Goal: Task Accomplishment & Management: Use online tool/utility

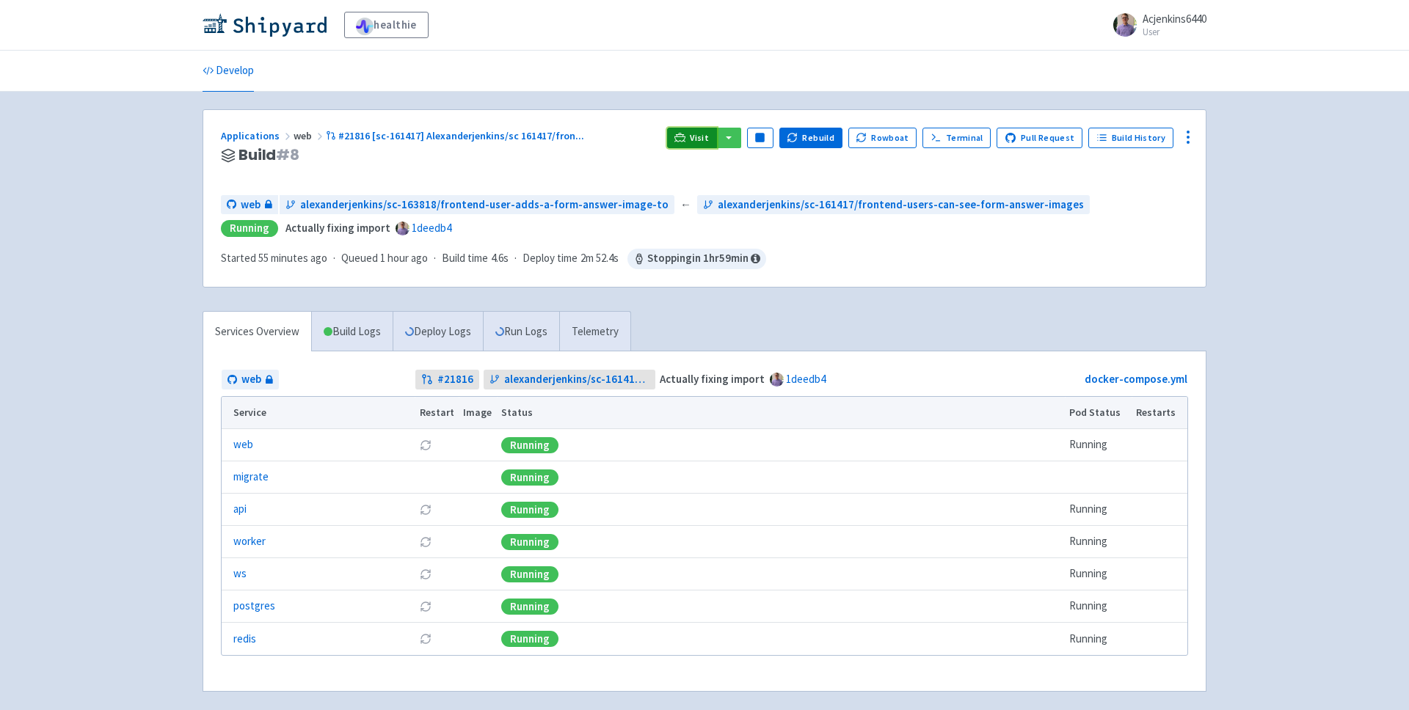
click at [701, 142] on span "Visit" at bounding box center [699, 138] width 19 height 12
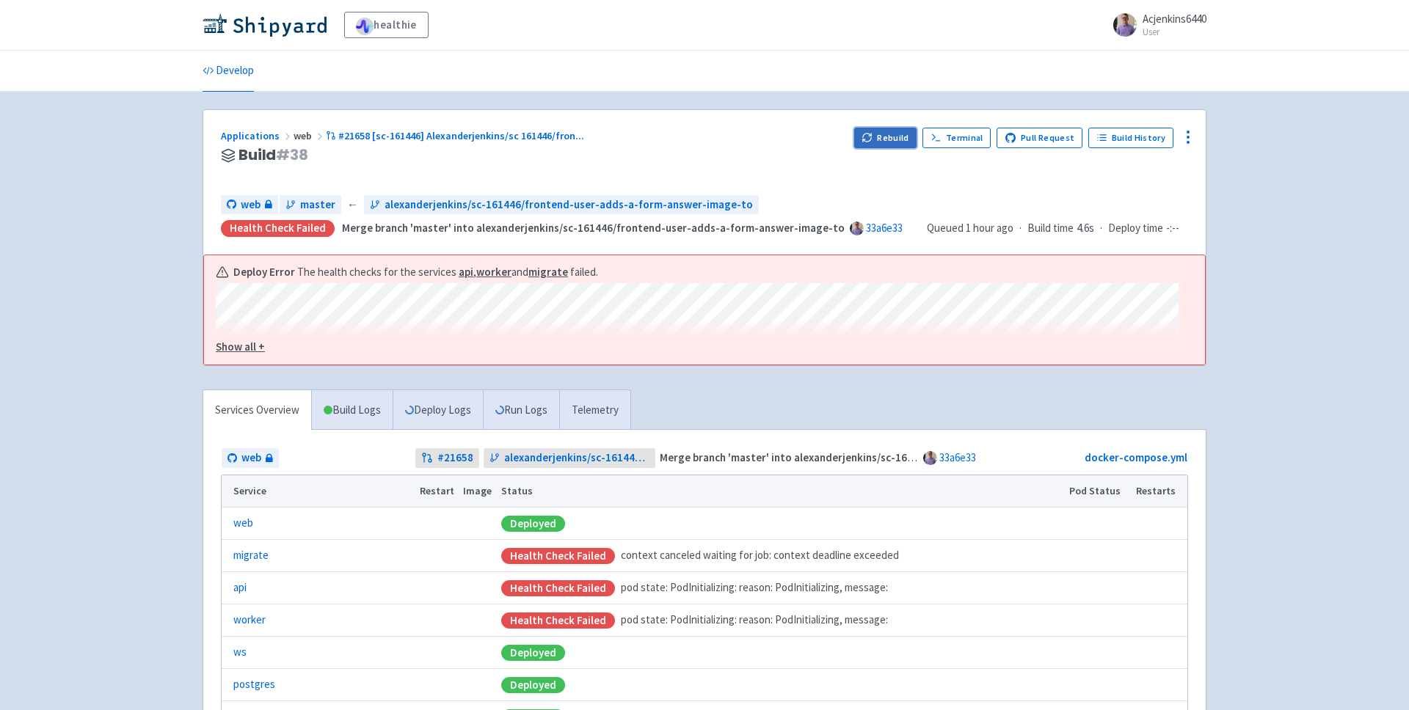
click at [875, 145] on button "Rebuild" at bounding box center [885, 138] width 63 height 21
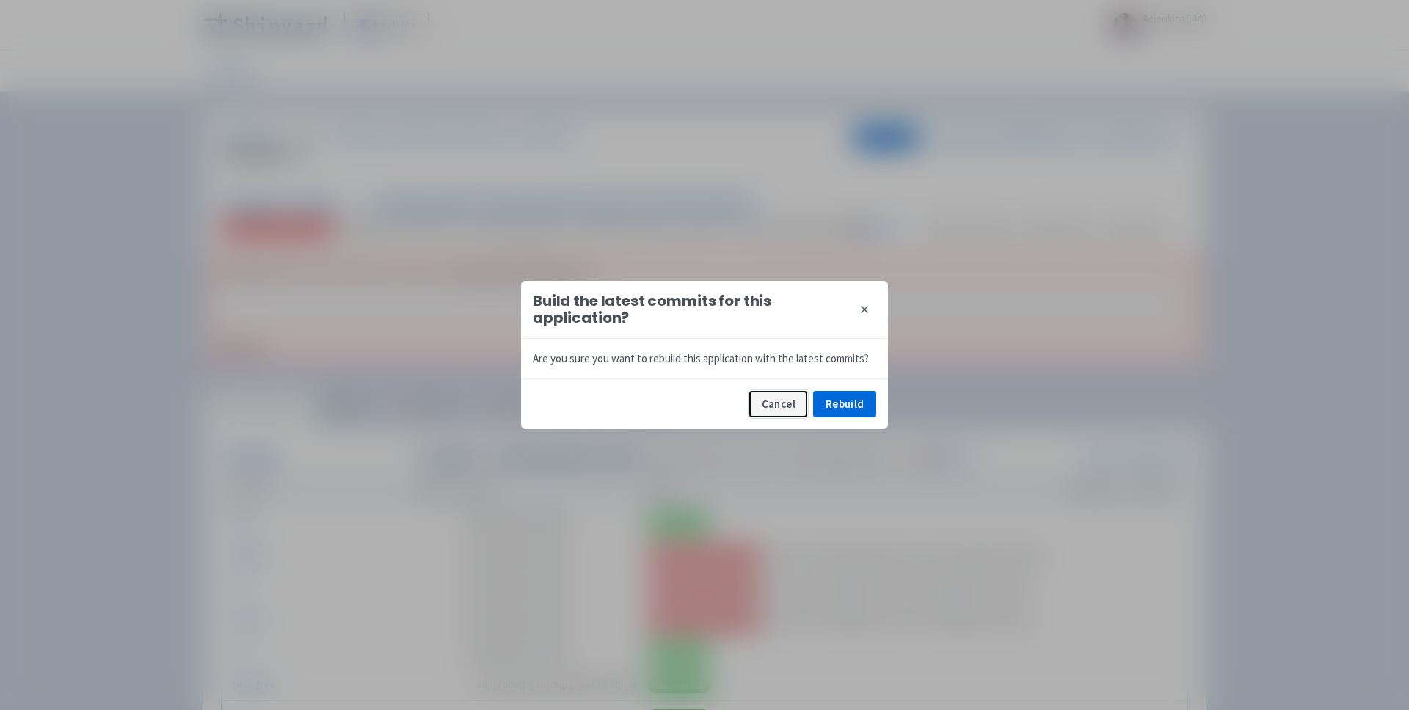
click at [789, 400] on button "Cancel" at bounding box center [778, 404] width 58 height 26
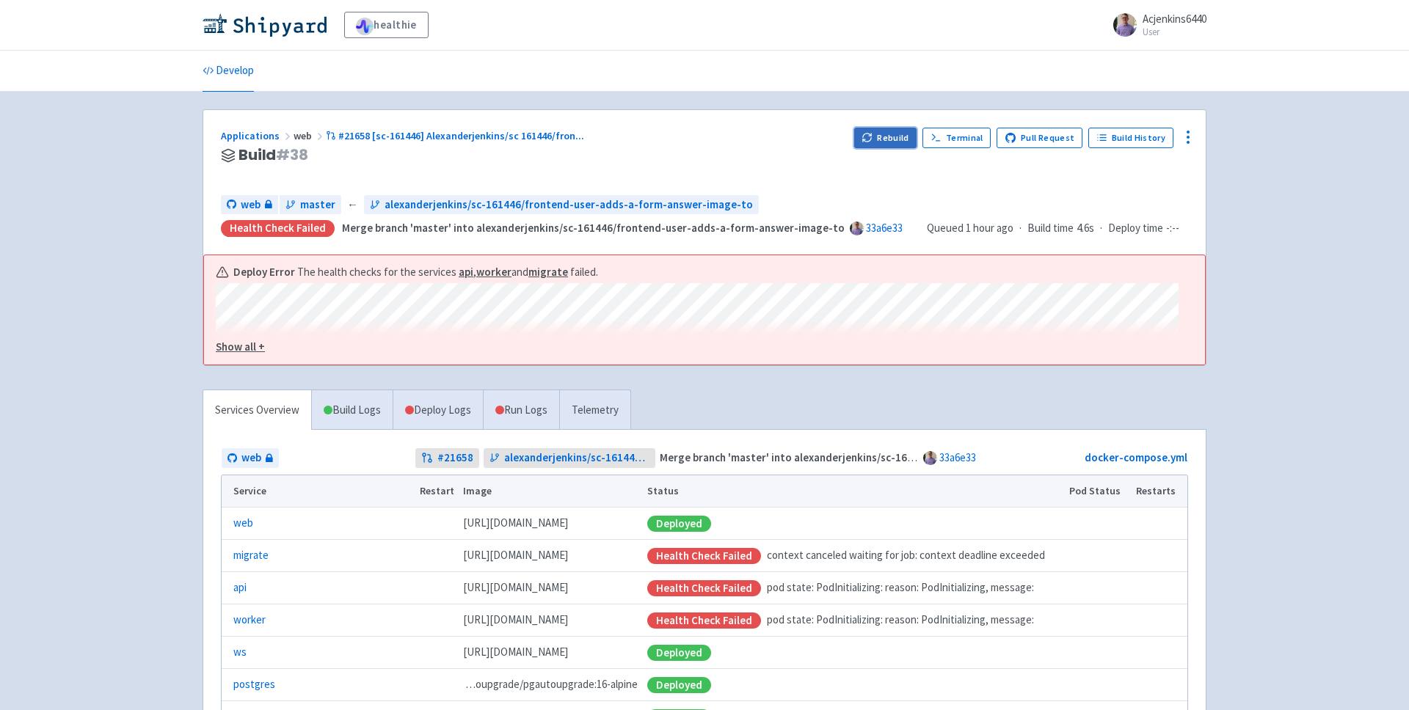
click at [869, 143] on button "Rebuild" at bounding box center [885, 138] width 63 height 21
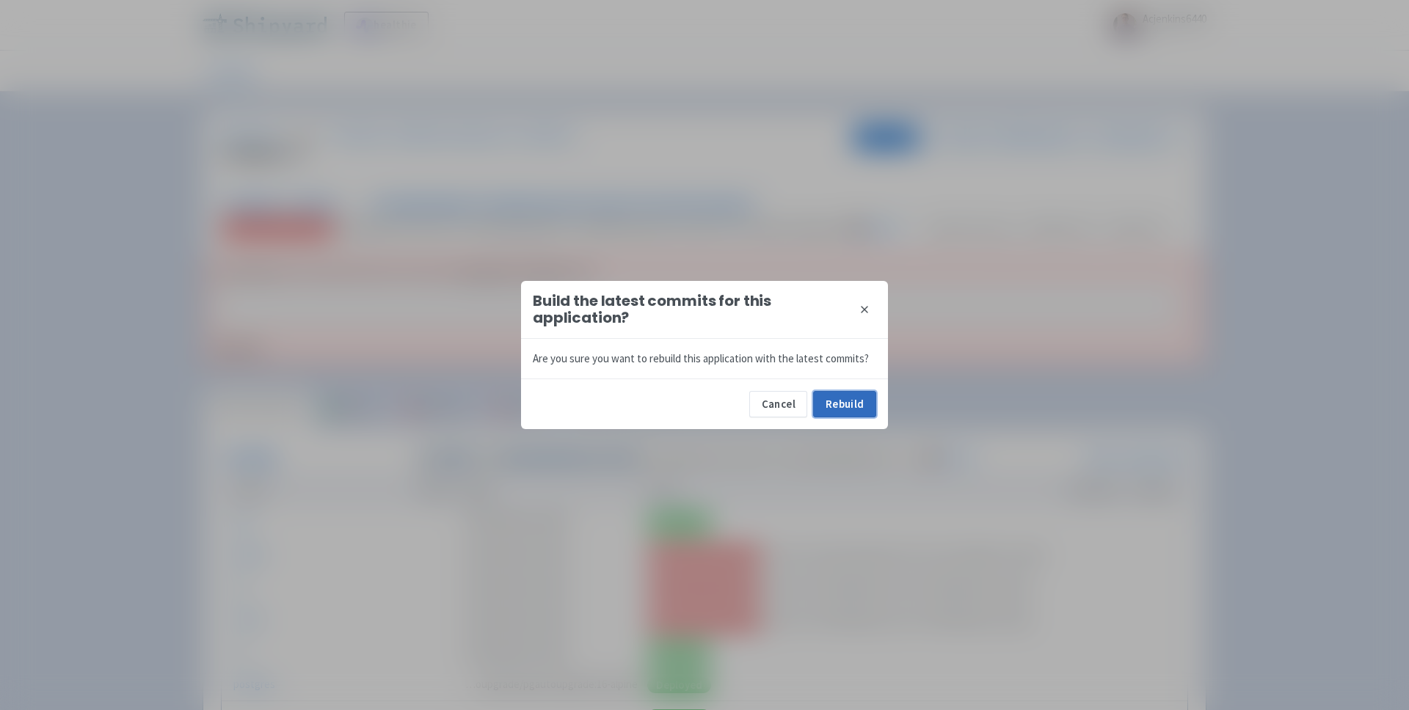
click at [818, 409] on button "Rebuild" at bounding box center [844, 404] width 63 height 26
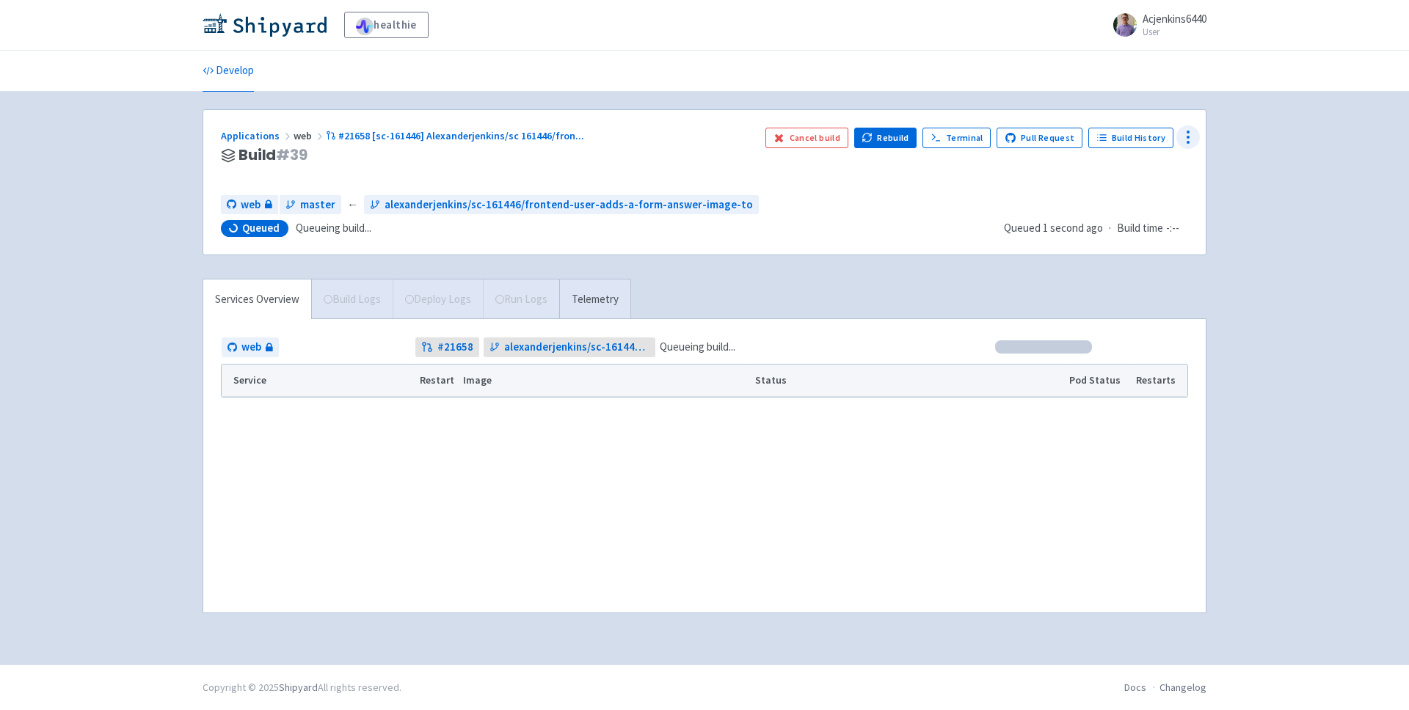
click at [1186, 142] on icon at bounding box center [1188, 137] width 18 height 18
click at [1161, 191] on span "Data Dashboard" at bounding box center [1133, 196] width 98 height 21
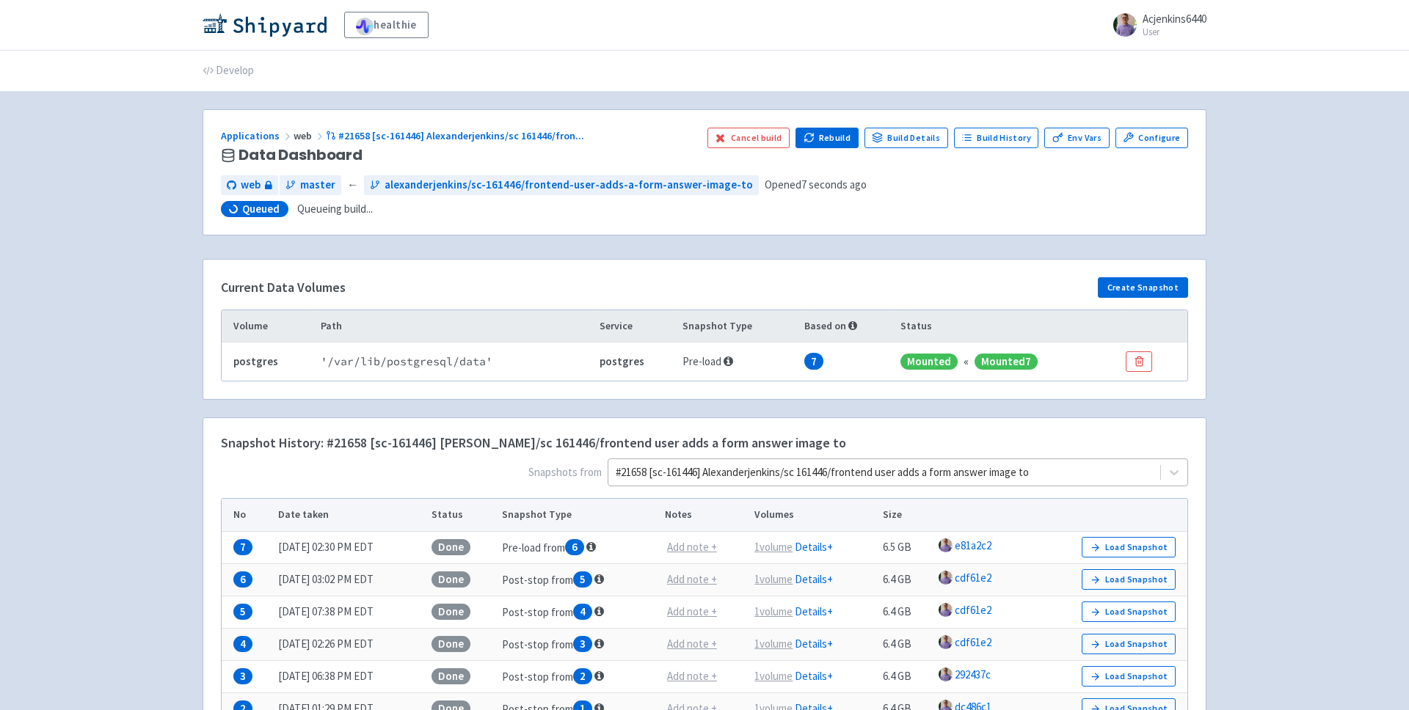
click at [996, 465] on div at bounding box center [883, 473] width 537 height 20
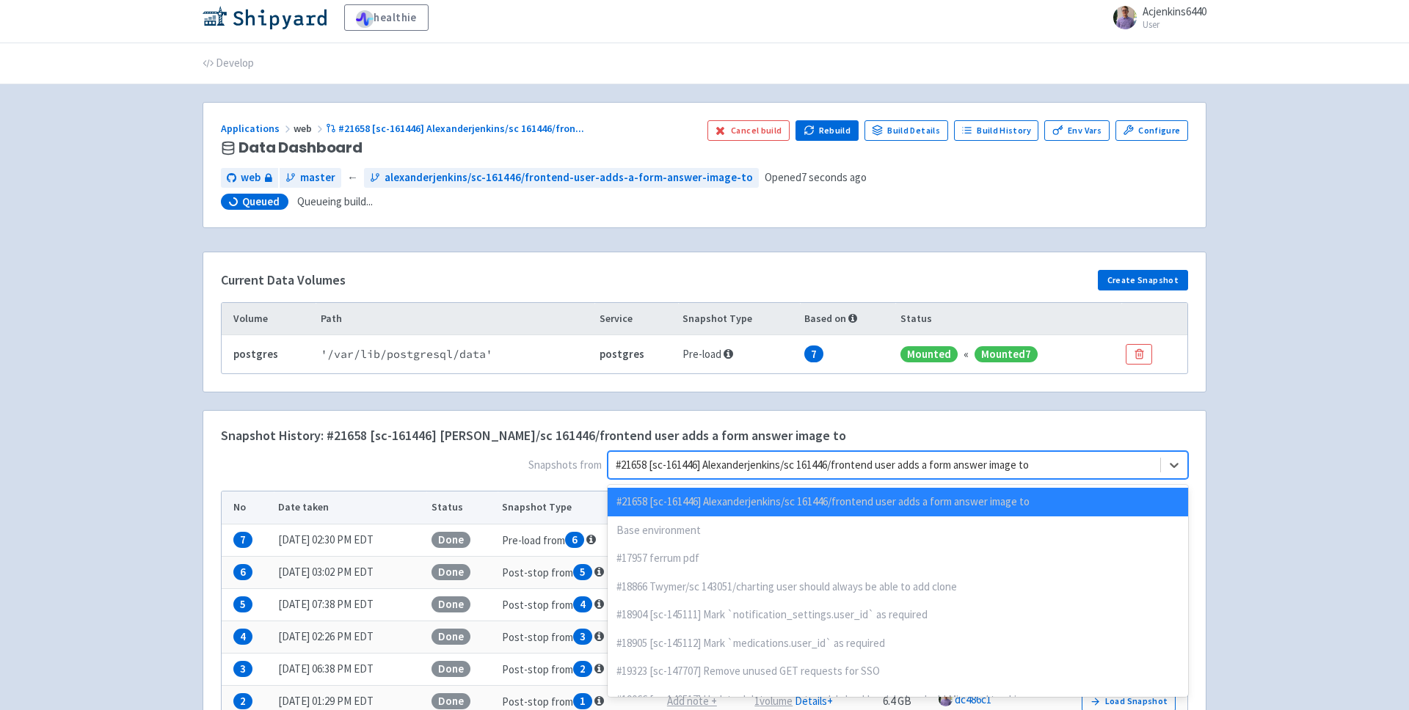
scroll to position [8, 0]
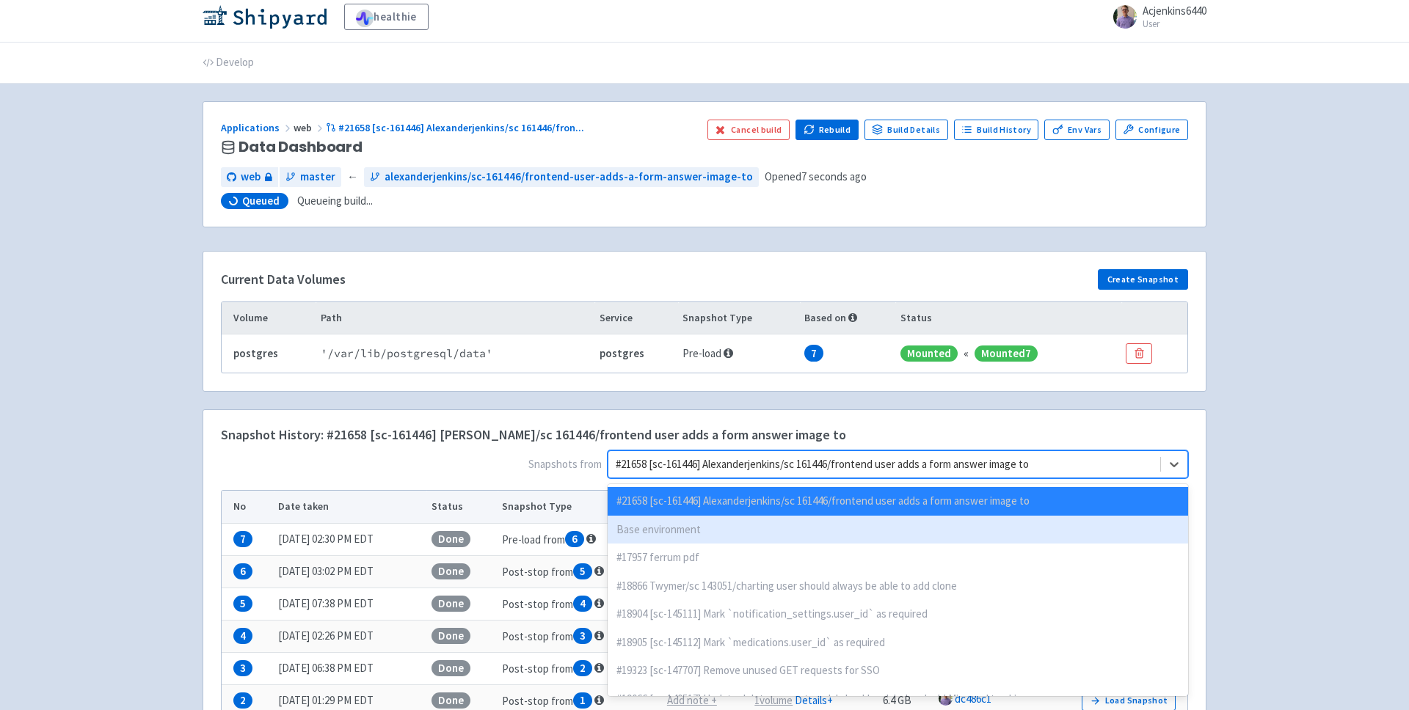
click at [747, 535] on div "Base environment" at bounding box center [897, 530] width 580 height 29
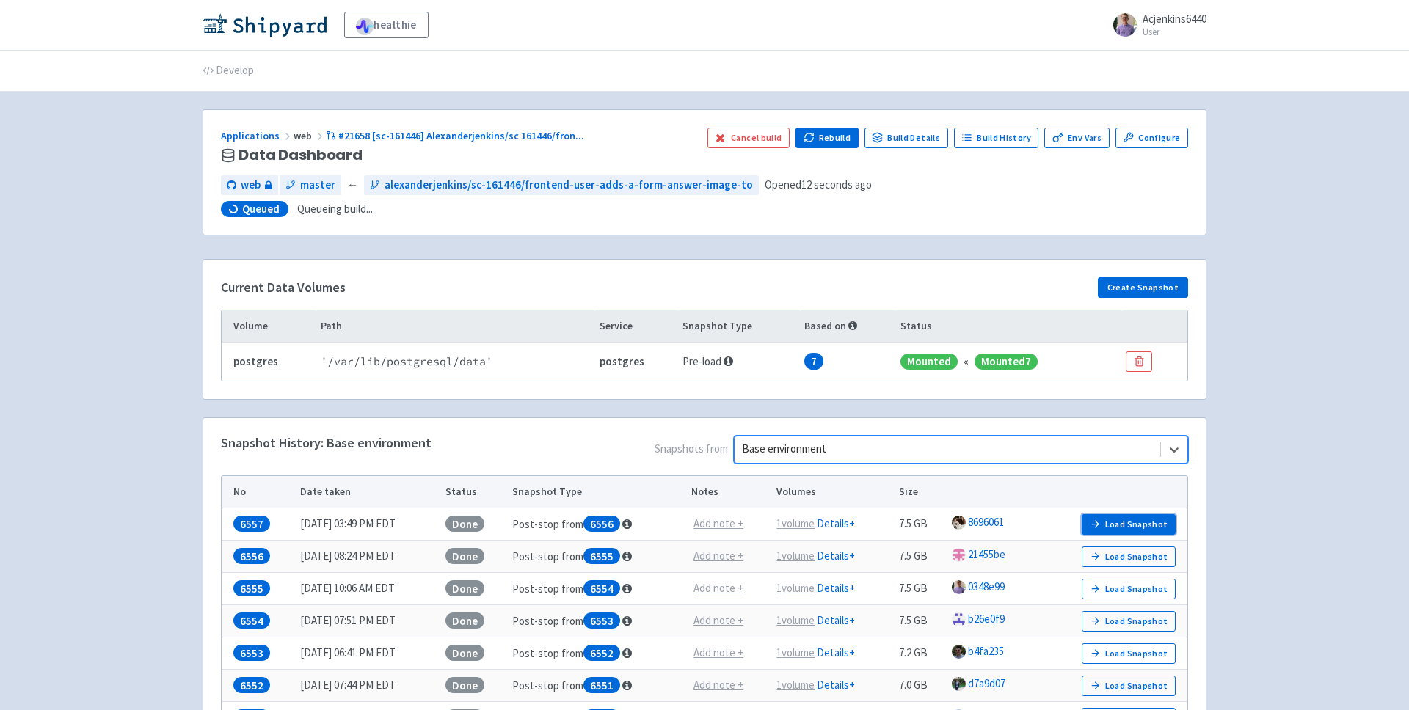
click at [1129, 528] on button "Load Snapshot" at bounding box center [1128, 524] width 94 height 21
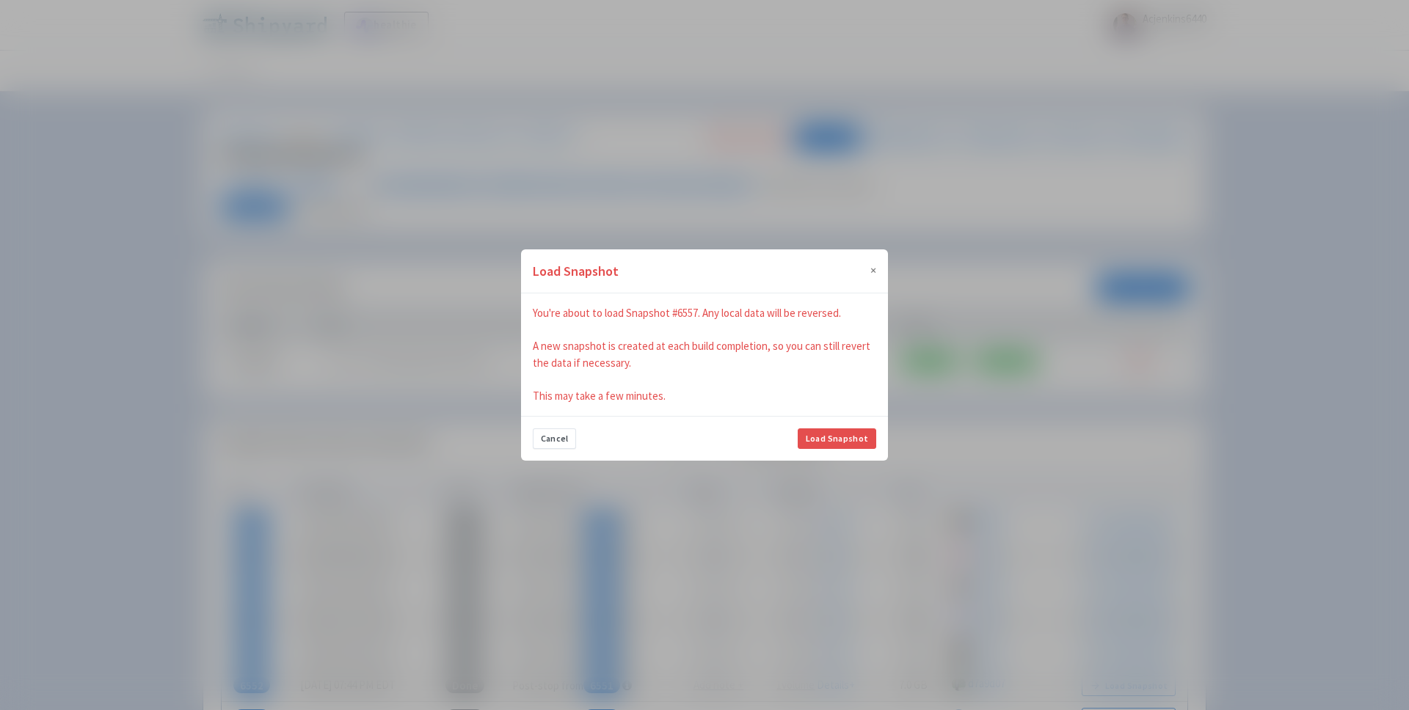
click at [832, 426] on div "Cancel Load Snapshot" at bounding box center [704, 438] width 367 height 45
click at [832, 434] on button "Load Snapshot" at bounding box center [836, 438] width 78 height 21
